Goal: Transaction & Acquisition: Purchase product/service

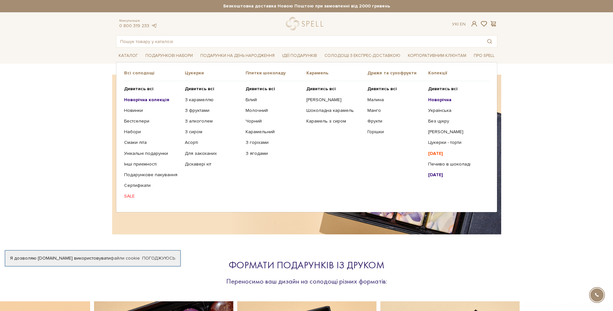
click at [132, 101] on b "Новорічна колекція" at bounding box center [146, 99] width 45 height 5
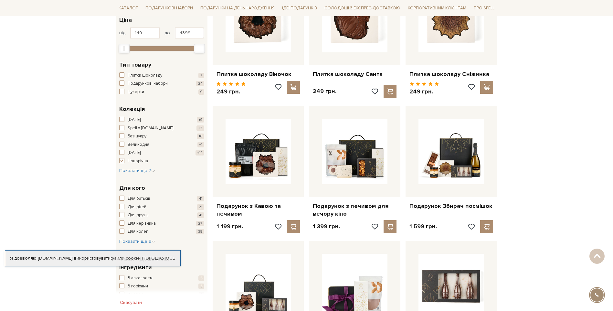
scroll to position [162, 0]
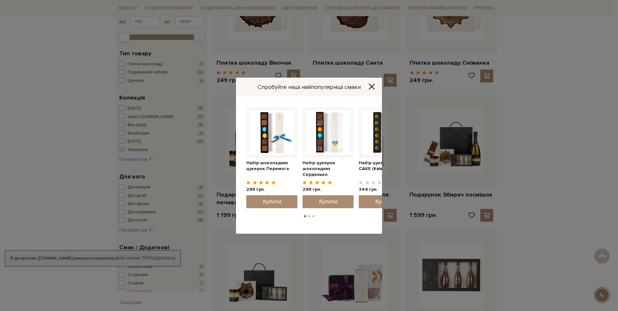
click at [371, 85] on icon "Close" at bounding box center [371, 86] width 6 height 6
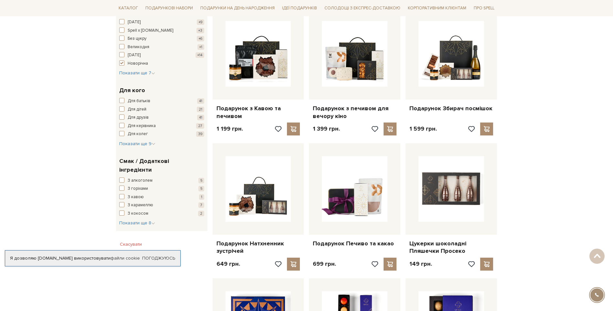
scroll to position [259, 0]
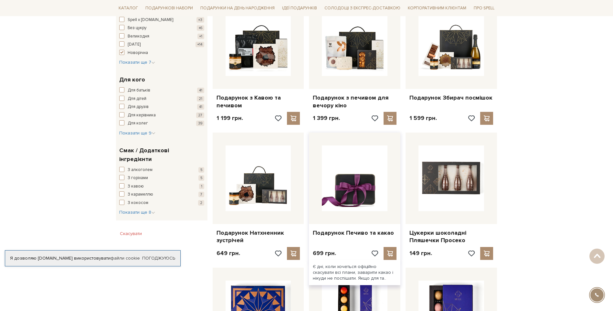
click at [346, 191] on img at bounding box center [355, 178] width 66 height 66
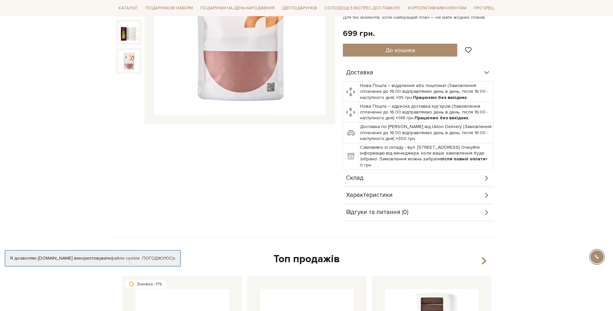
scroll to position [153, 0]
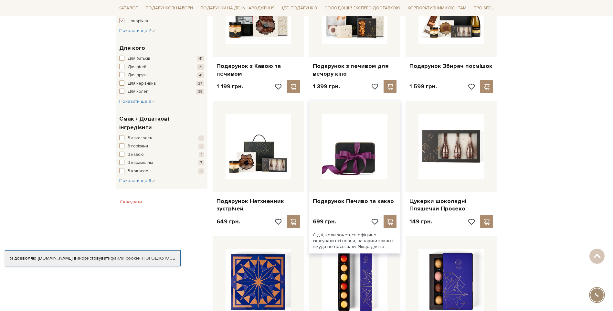
scroll to position [193, 0]
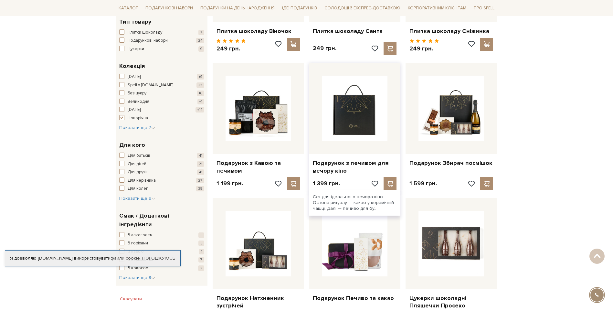
click at [355, 118] on img at bounding box center [355, 109] width 66 height 66
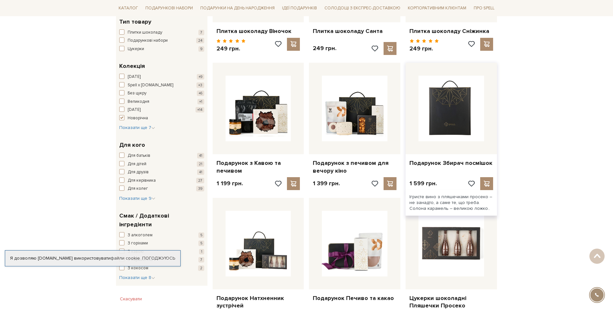
click at [454, 113] on img at bounding box center [452, 109] width 66 height 66
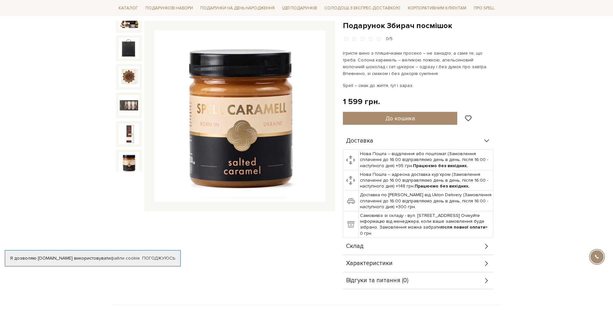
scroll to position [97, 0]
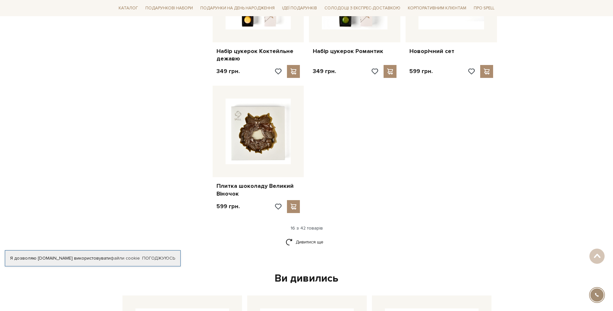
scroll to position [678, 0]
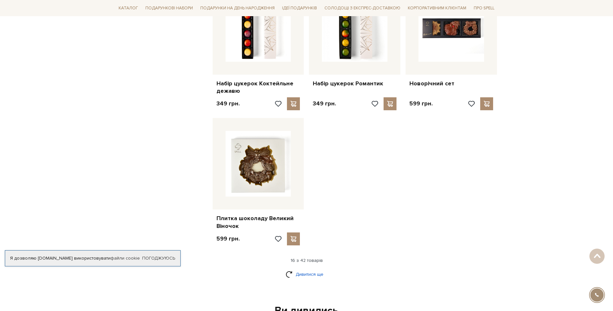
click at [311, 274] on link "Дивитися ще" at bounding box center [307, 274] width 42 height 11
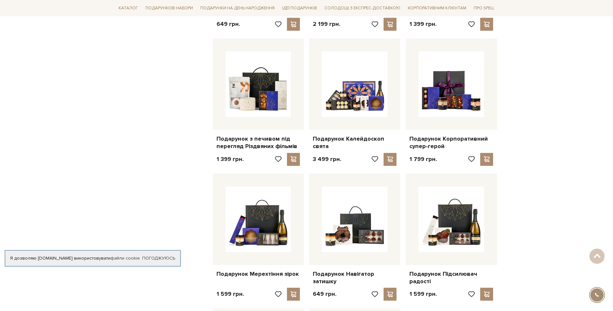
scroll to position [1195, 0]
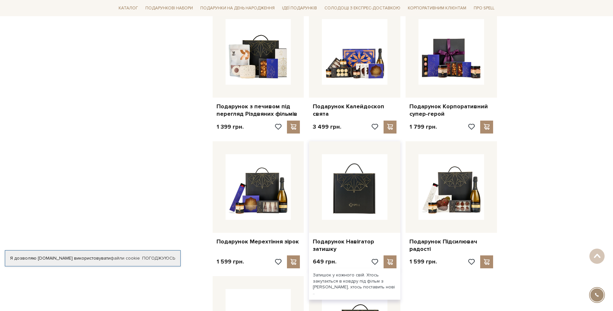
click at [345, 198] on img at bounding box center [355, 187] width 66 height 66
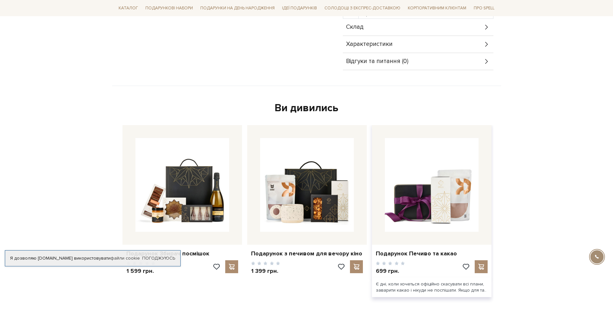
scroll to position [323, 0]
